Goal: Ask a question: Seek information or help from site administrators or community

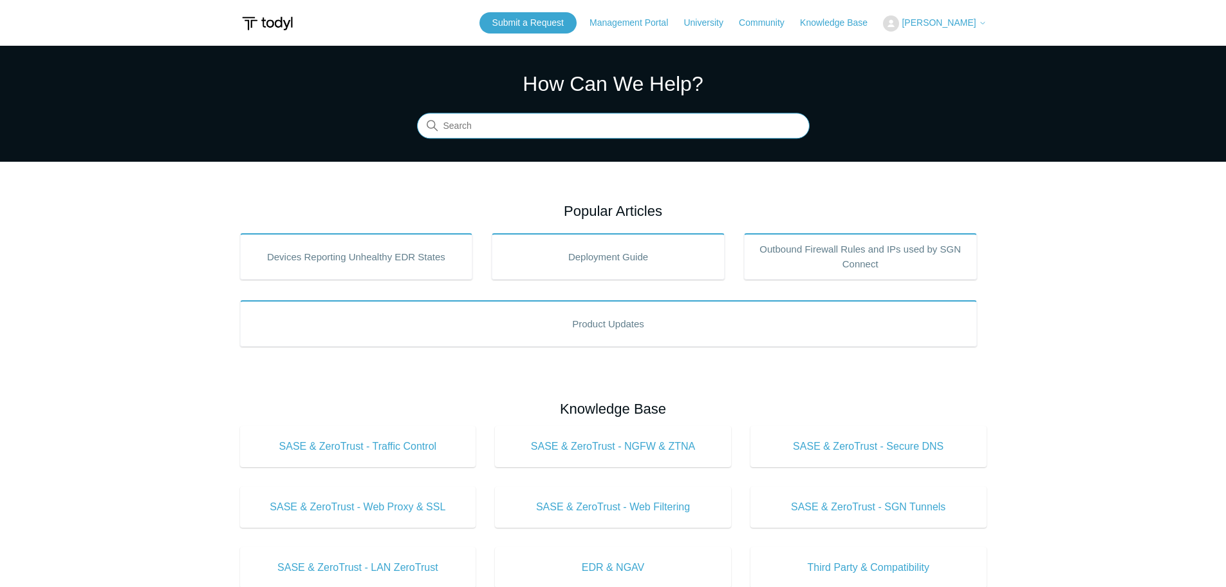
click at [467, 129] on input "Search" at bounding box center [613, 126] width 393 height 26
type input "s"
type input "issue with access printer with SGn"
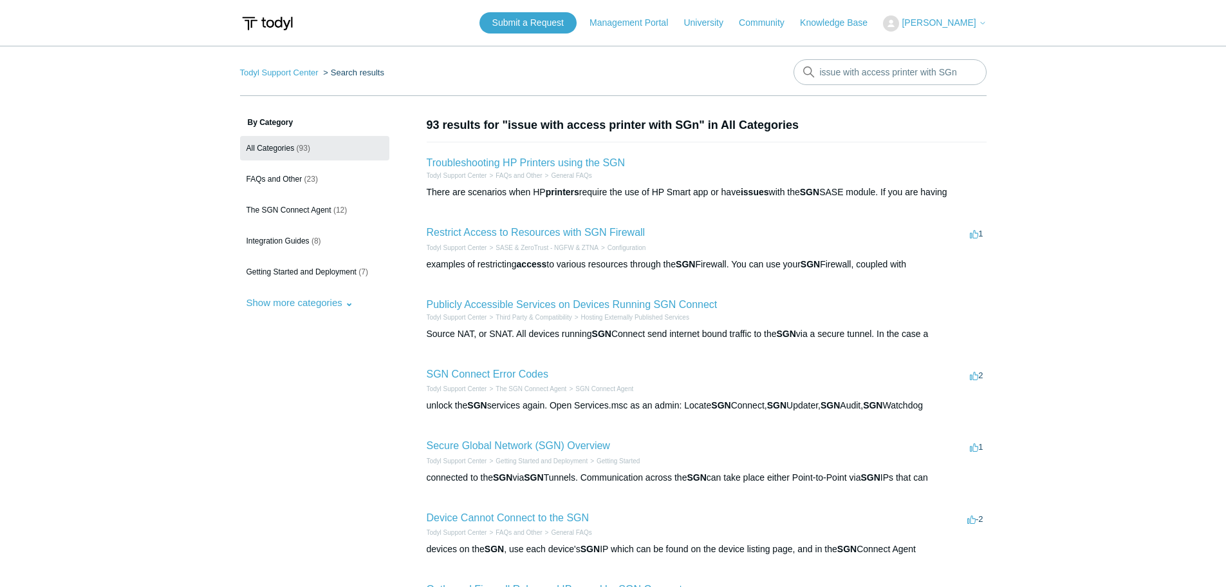
click at [575, 156] on h2 "Troubleshooting HP Printers using the SGN" at bounding box center [526, 162] width 199 height 15
click at [574, 159] on link "Troubleshooting HP Printers using the SGN" at bounding box center [526, 162] width 199 height 11
click at [953, 71] on input "issue with access printer with SGn" at bounding box center [890, 72] width 193 height 26
click at [964, 70] on input "issue with access printer with SGn" at bounding box center [890, 72] width 193 height 26
click at [968, 71] on input "issue with access printer with SGn" at bounding box center [890, 72] width 193 height 26
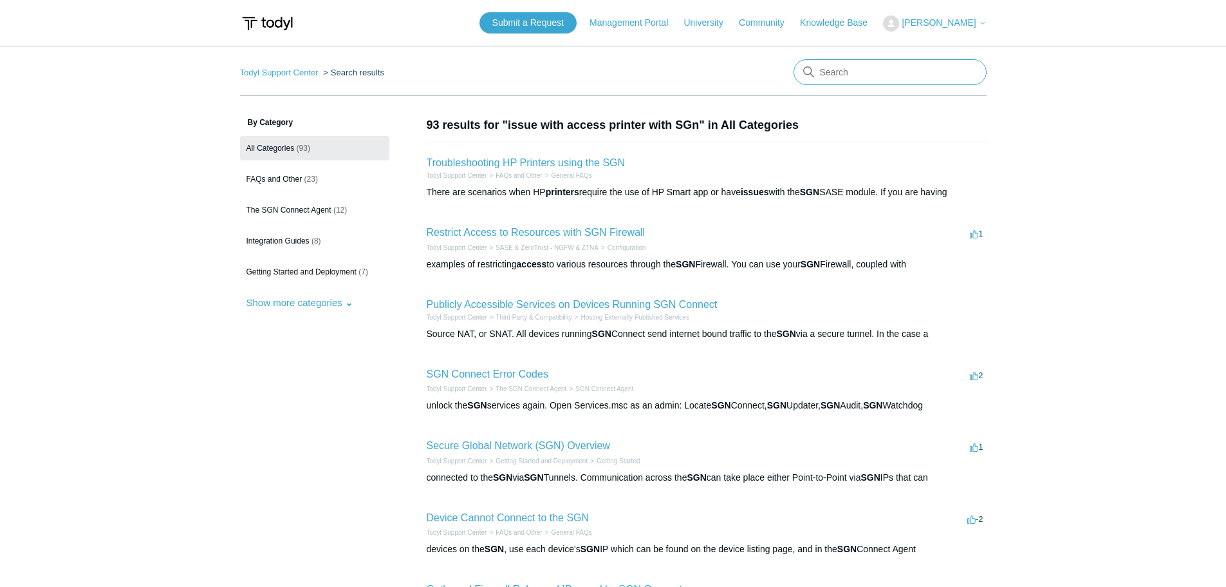
click at [943, 76] on input "Search" at bounding box center [890, 72] width 193 height 26
type input "printer"
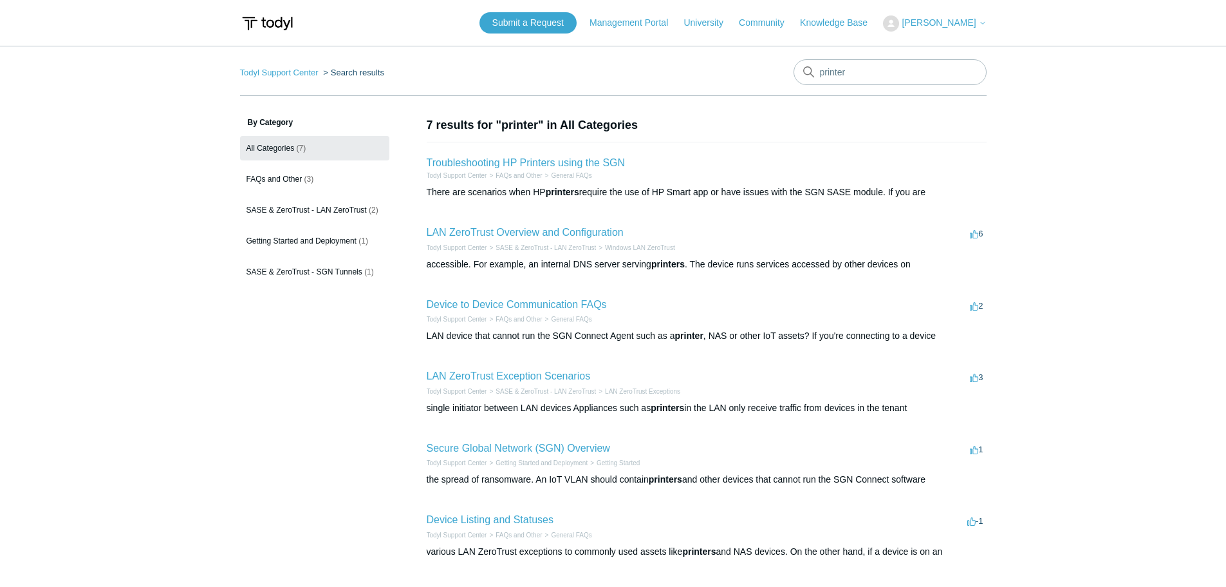
click at [274, 21] on img at bounding box center [267, 24] width 55 height 24
click at [286, 30] on img at bounding box center [267, 24] width 55 height 24
click at [277, 24] on img at bounding box center [267, 24] width 55 height 24
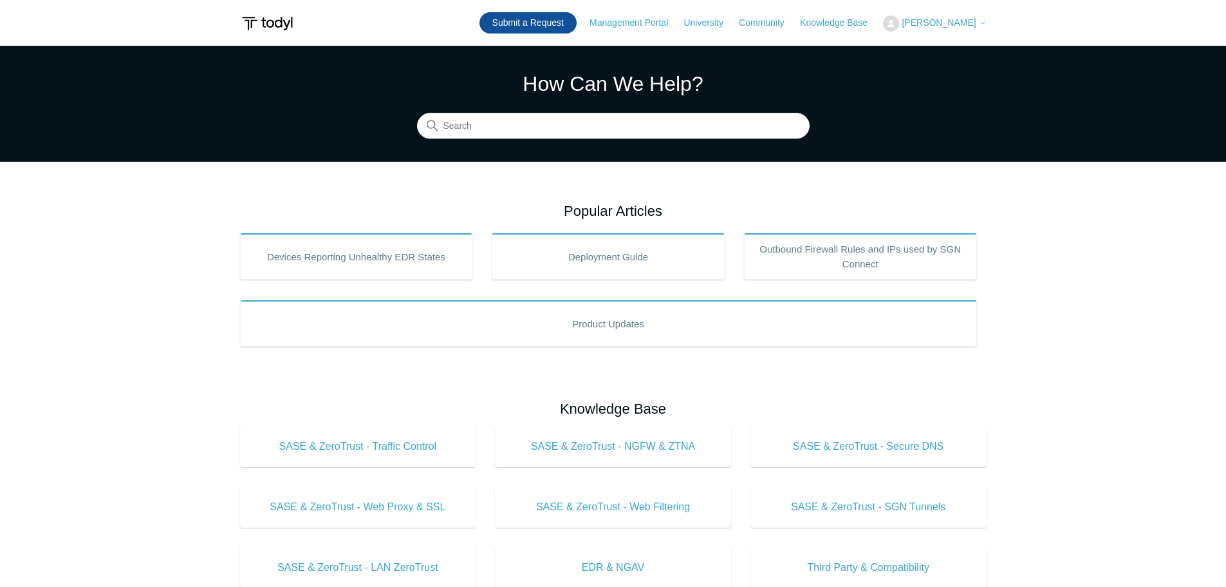
click at [561, 26] on link "Submit a Request" at bounding box center [528, 22] width 97 height 21
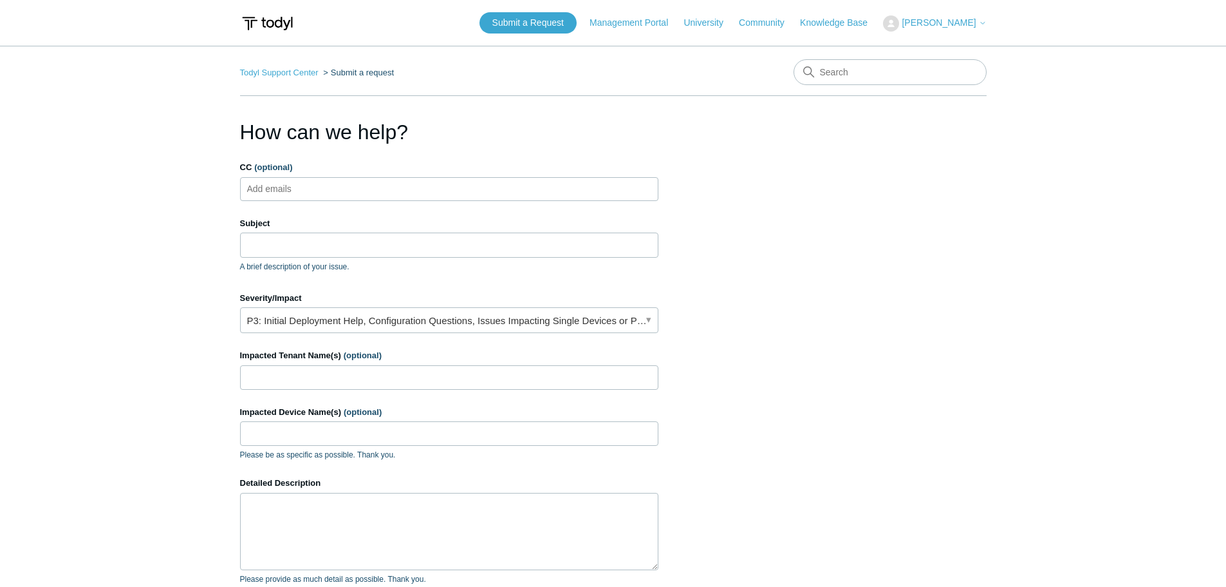
click at [347, 193] on ul "Add emails" at bounding box center [449, 189] width 418 height 24
click at [283, 192] on input "CC (optional)" at bounding box center [280, 188] width 77 height 19
type input "jthomas@ripacon"
click at [1066, 289] on main "Todyl Support Center Submit a request How can we help? CC (optional) jthomas@ri…" at bounding box center [613, 378] width 1226 height 664
click at [318, 189] on span "close" at bounding box center [318, 189] width 5 height 15
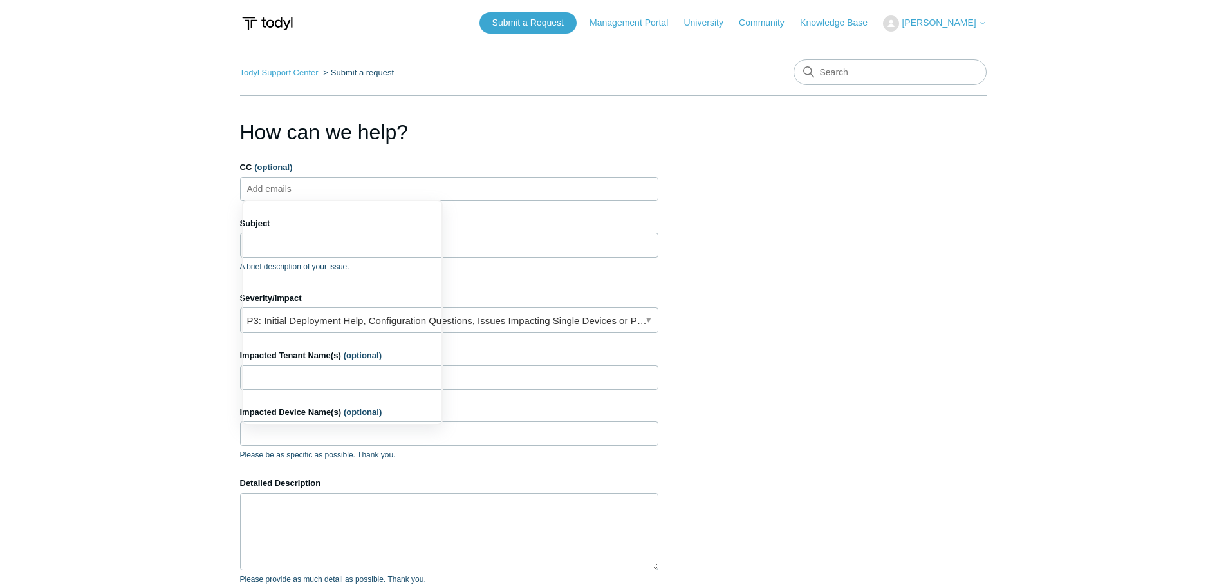
click at [410, 187] on body "Skip to main content Submit a Request Management Portal University Community Kn…" at bounding box center [613, 399] width 1226 height 799
click at [278, 191] on input "CC (optional)" at bounding box center [280, 188] width 77 height 19
paste input "jthomas@ripaconstruction.com"
type input "jthomas@ripaconstruction.com"
click at [139, 293] on main "Todyl Support Center Submit a request How can we help? CC (optional) jthomas@ri…" at bounding box center [613, 378] width 1226 height 664
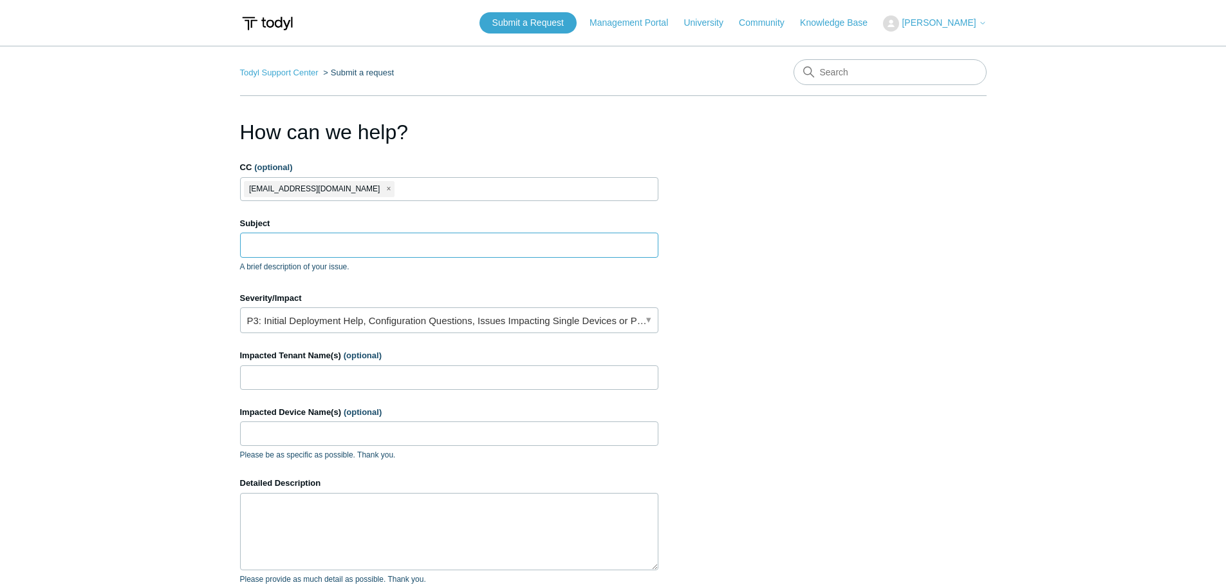
click at [276, 245] on input "Subject" at bounding box center [449, 244] width 418 height 24
click at [326, 245] on input "Subject" at bounding box center [449, 244] width 418 height 24
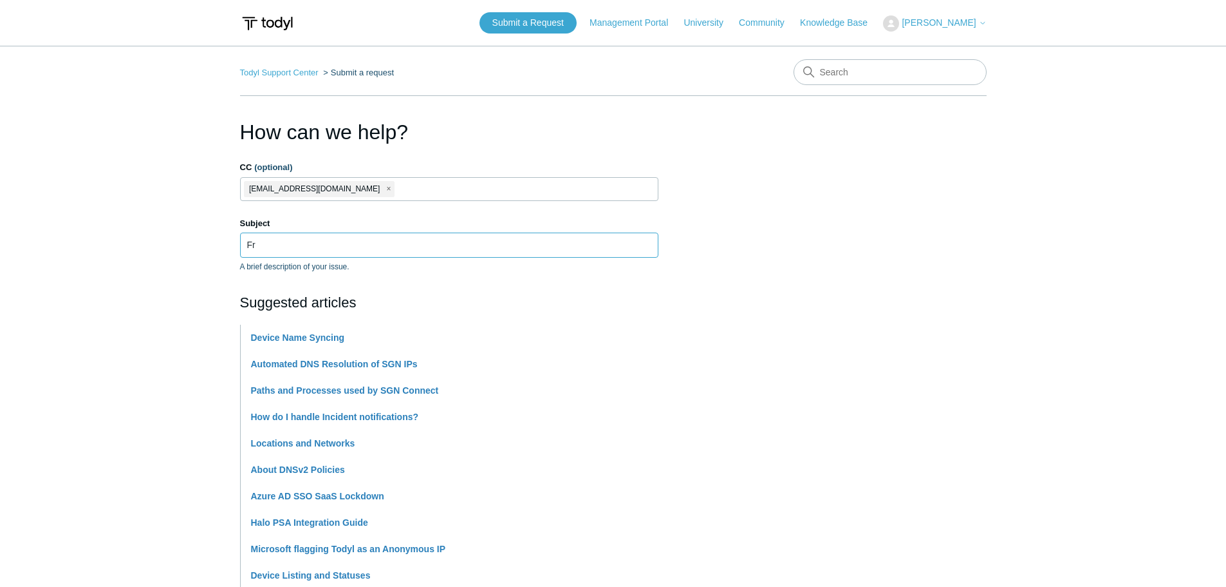
type input "F"
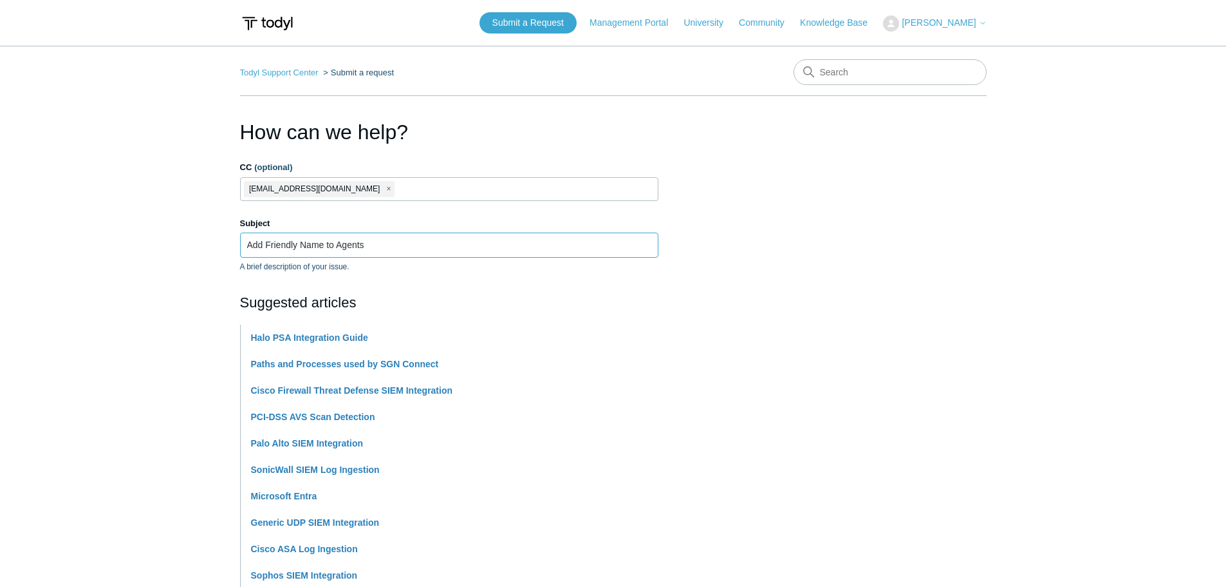
type input "Add Friendly Name to Agents"
click at [840, 254] on section "How can we help? CC (optional) jthomas@ripaconstruction.com Subject Add Friendl…" at bounding box center [613, 570] width 747 height 906
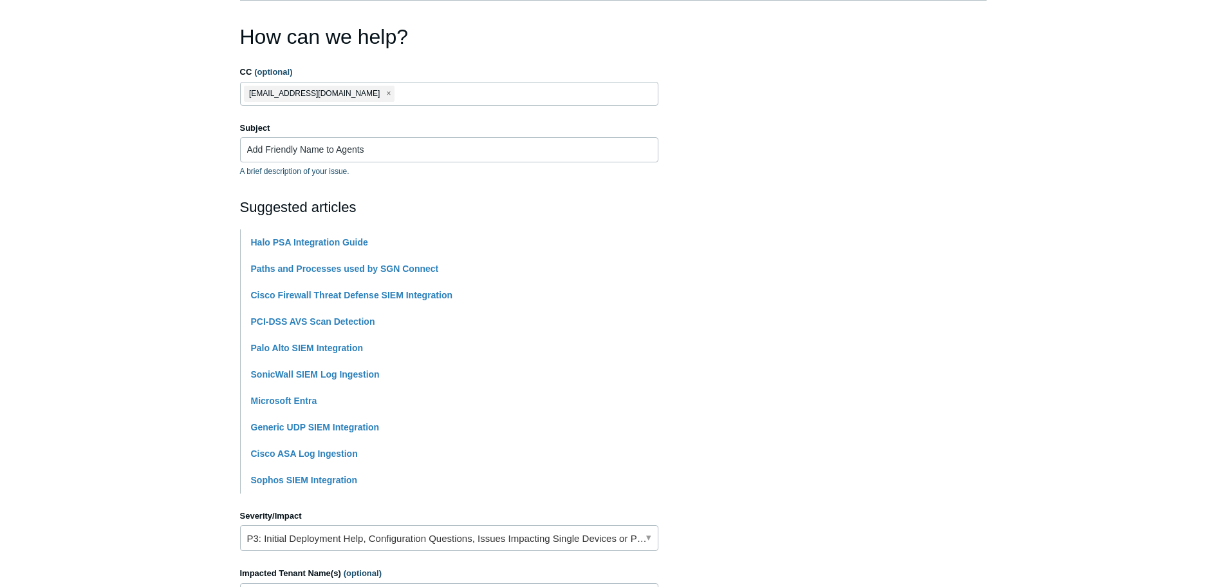
scroll to position [322, 0]
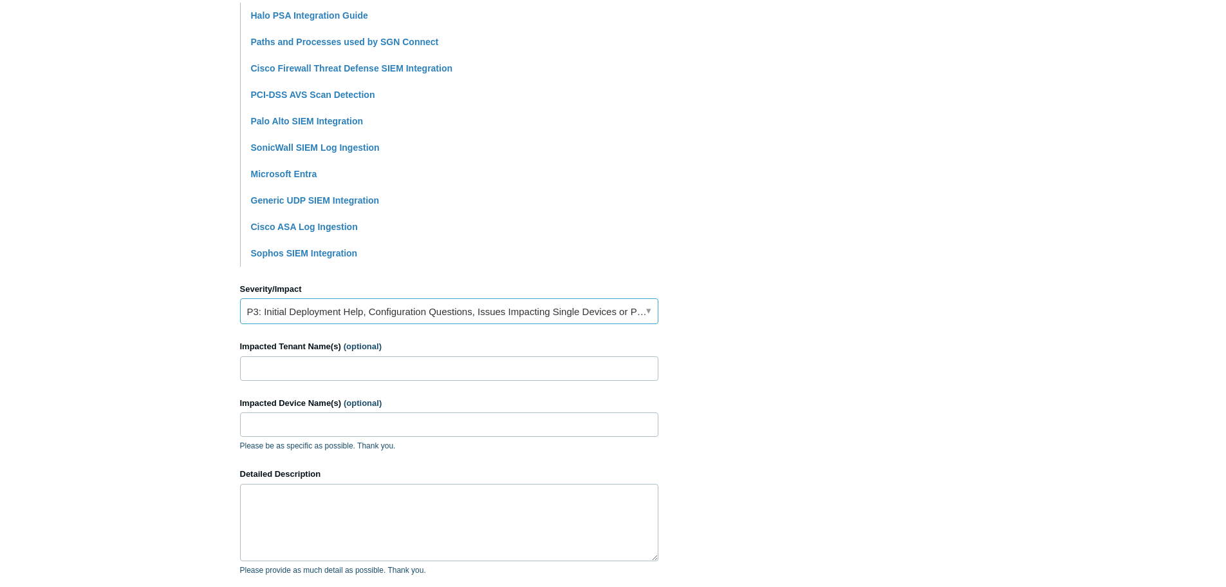
click at [363, 314] on link "P3: Initial Deployment Help, Configuration Questions, Issues Impacting Single D…" at bounding box center [449, 311] width 418 height 26
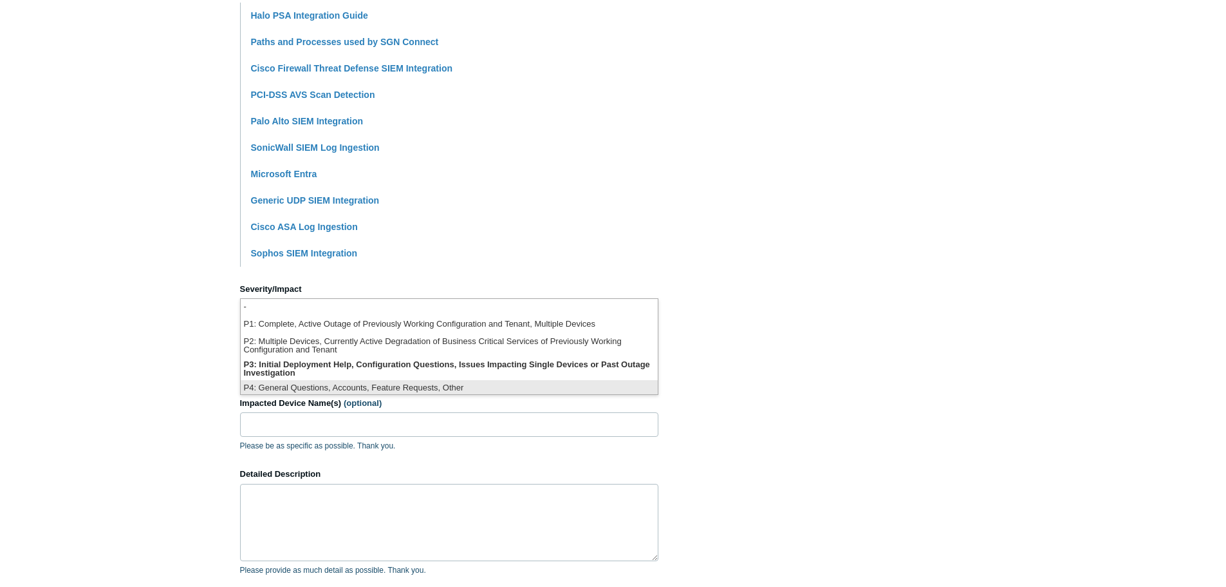
scroll to position [3, 0]
click at [347, 382] on li "P4: General Questions, Accounts, Feature Requests, Other" at bounding box center [449, 385] width 417 height 17
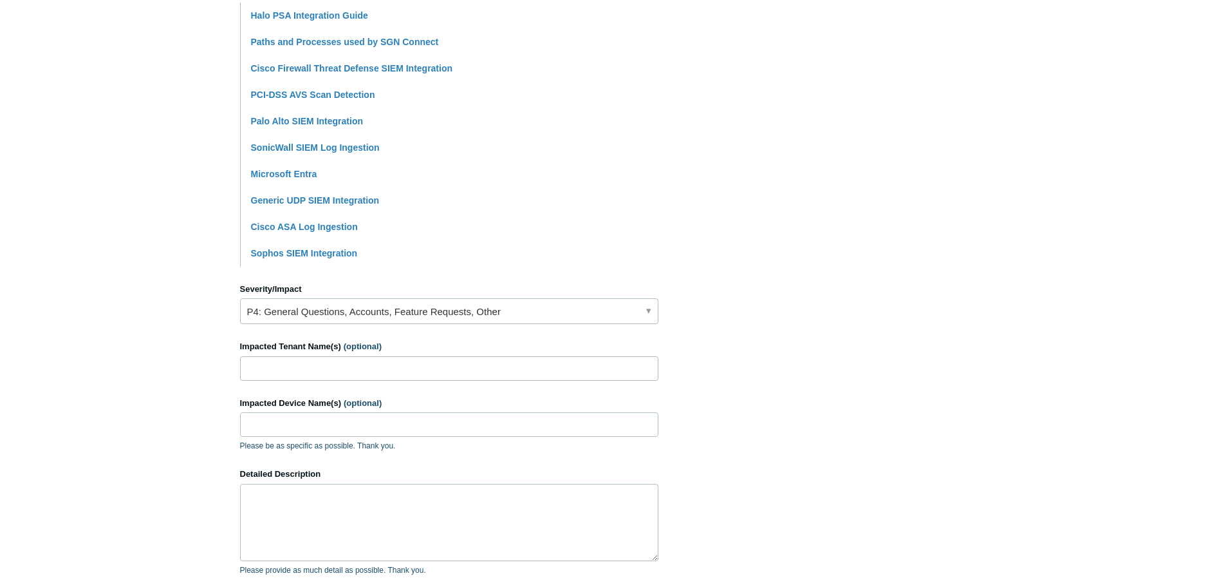
click at [270, 382] on form "CC (optional) jthomas@ripaconstruction.com Subject Add Friendly Name to Agents …" at bounding box center [449, 261] width 418 height 845
click at [278, 371] on input "Impacted Tenant Name(s) (optional)" at bounding box center [449, 368] width 418 height 24
type input "Ripa and Associates"
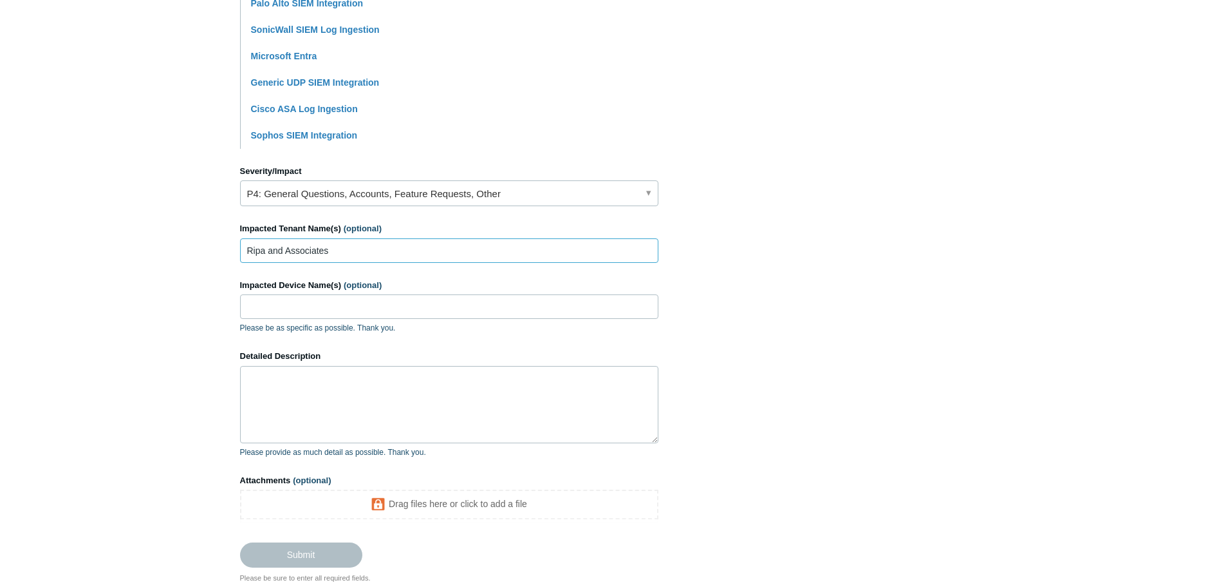
scroll to position [451, 0]
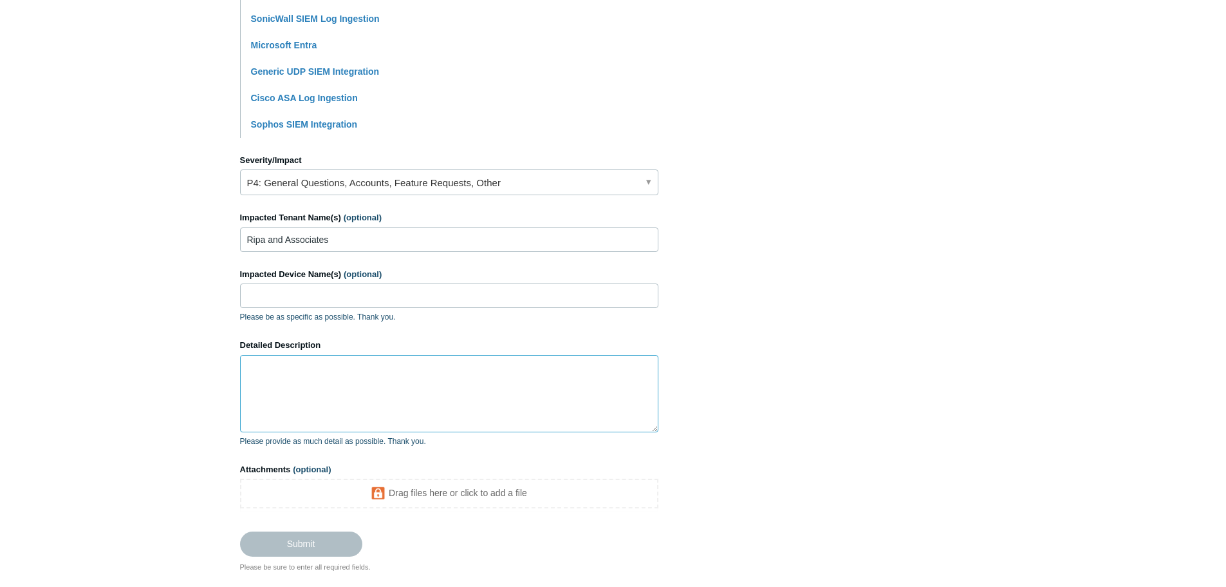
click at [377, 382] on textarea "Detailed Description" at bounding box center [449, 393] width 418 height 77
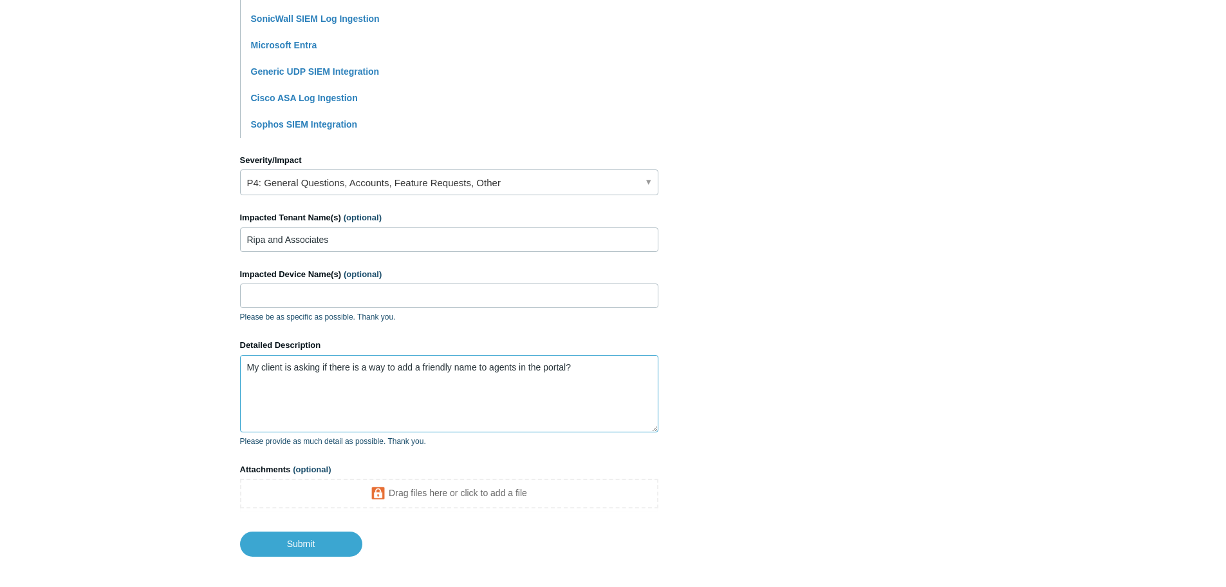
click at [424, 368] on textarea "My client is asking if there is a way to add a friendly name to agents in the p…" at bounding box center [449, 393] width 418 height 77
click at [472, 364] on textarea "My client is asking if there is a way to add friendly name to agents in the por…" at bounding box center [449, 393] width 418 height 77
drag, startPoint x: 578, startPoint y: 368, endPoint x: 174, endPoint y: 364, distance: 404.3
click at [174, 364] on main "Todyl Support Center Submit a request How can we help? CC (optional) jthomas@ri…" at bounding box center [613, 75] width 1226 height 961
type textarea "Is there a way to add Friendly Names for agents in the portal?"
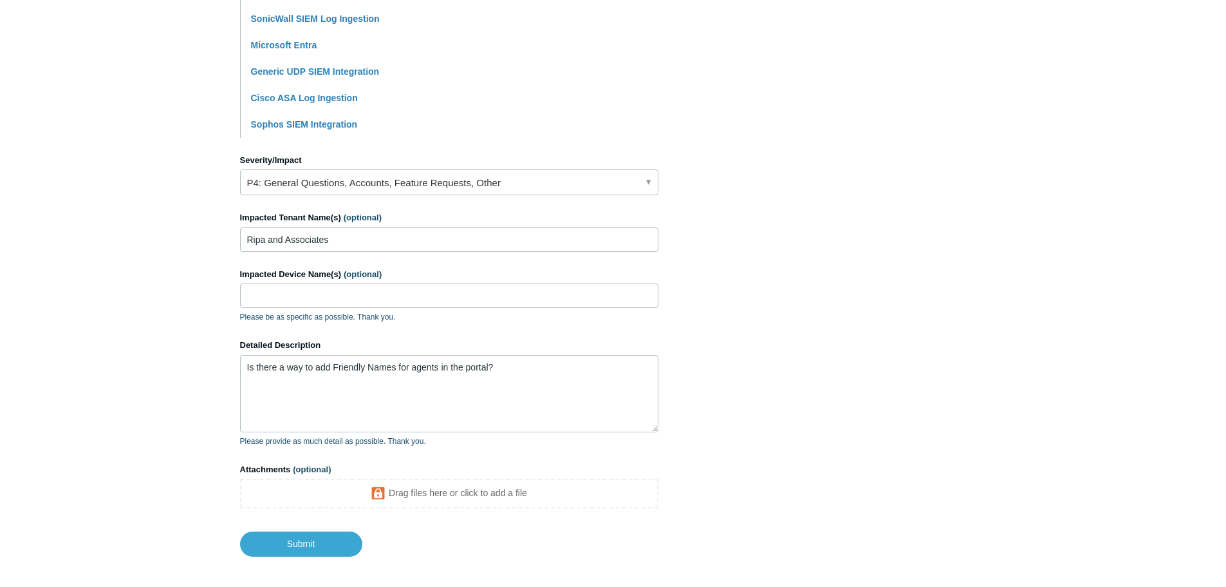
click at [851, 374] on section "How can we help? CC (optional) jthomas@ripaconstruction.com Subject Add Friendl…" at bounding box center [613, 111] width 747 height 890
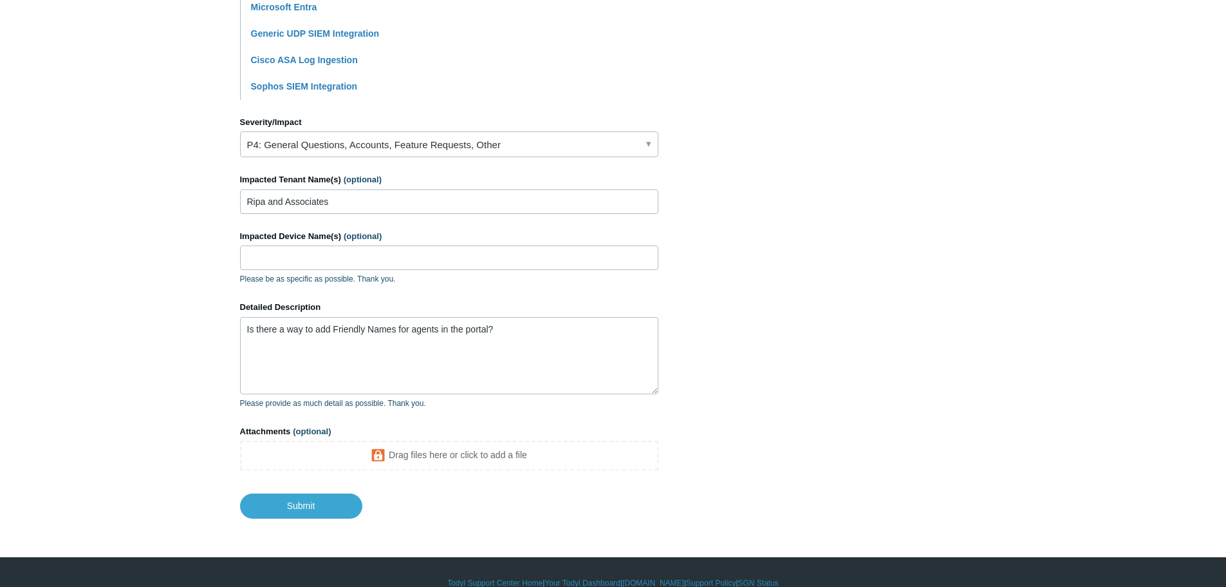
scroll to position [510, 0]
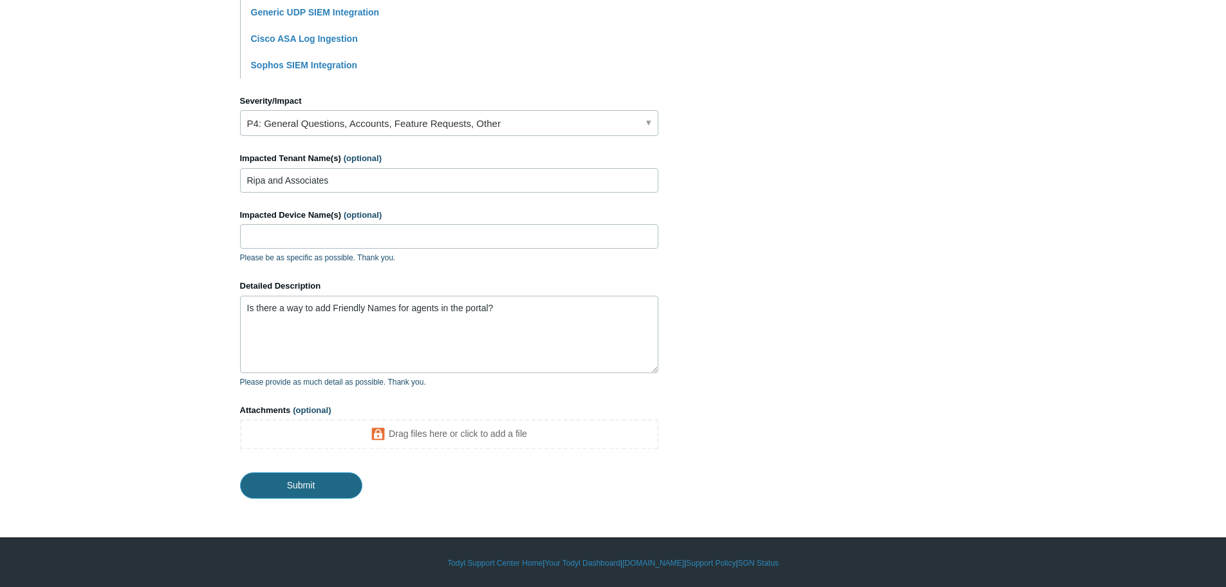
click at [303, 479] on input "Submit" at bounding box center [301, 485] width 122 height 26
